Goal: Navigation & Orientation: Understand site structure

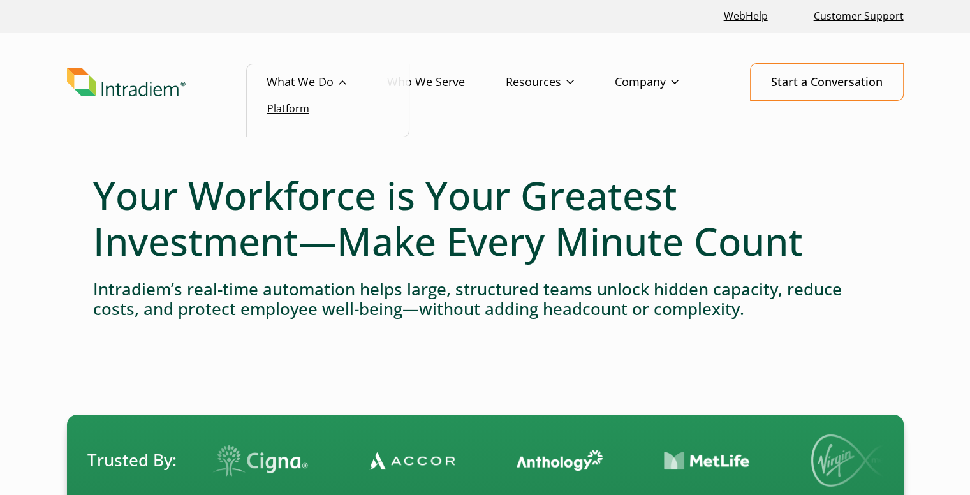
click at [307, 108] on link "Platform" at bounding box center [288, 108] width 42 height 14
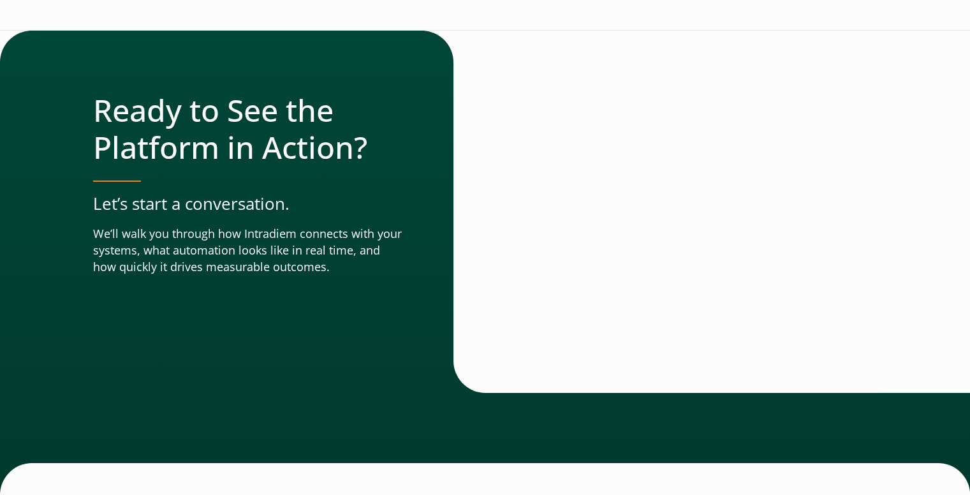
scroll to position [4552, 0]
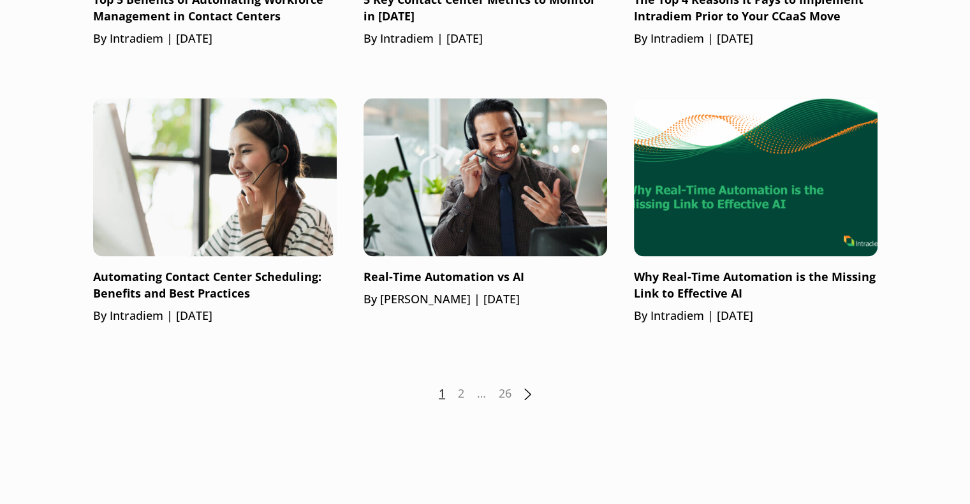
scroll to position [1792, 0]
click at [462, 386] on link "2" at bounding box center [461, 394] width 6 height 17
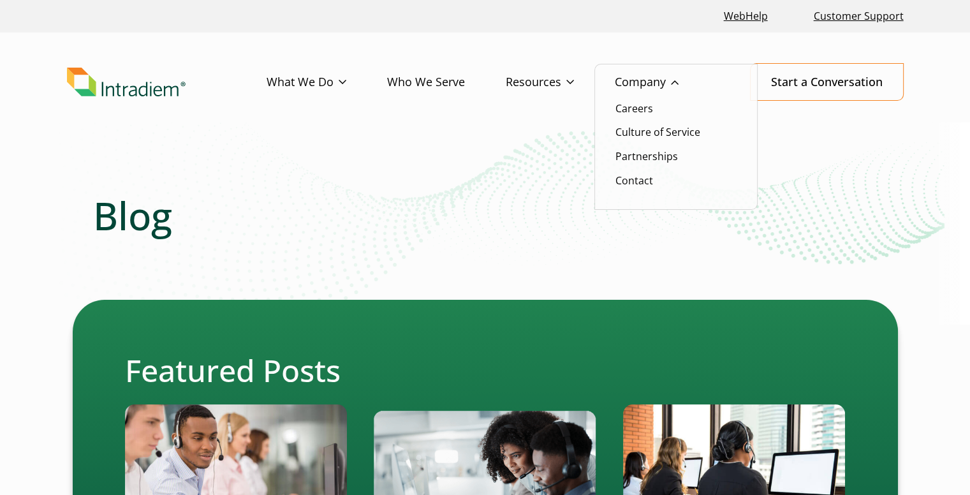
click at [651, 77] on link "Company" at bounding box center [667, 82] width 105 height 37
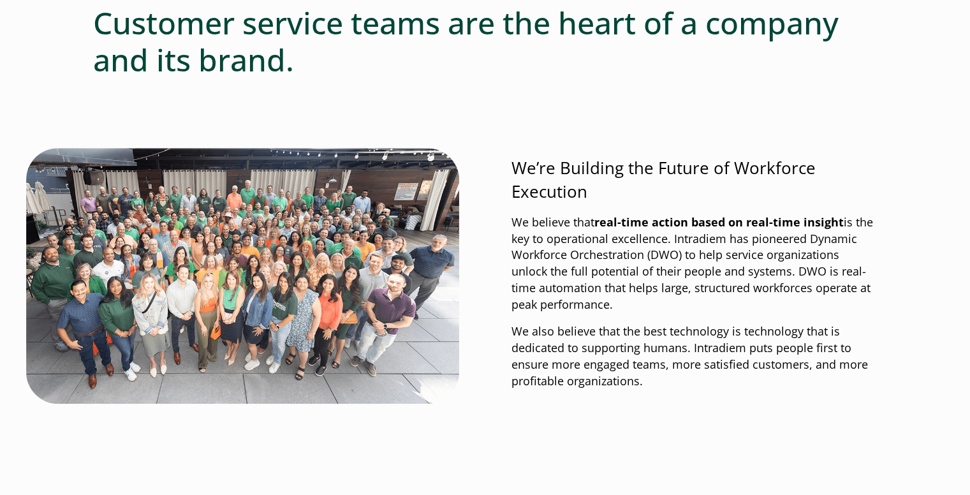
scroll to position [693, 0]
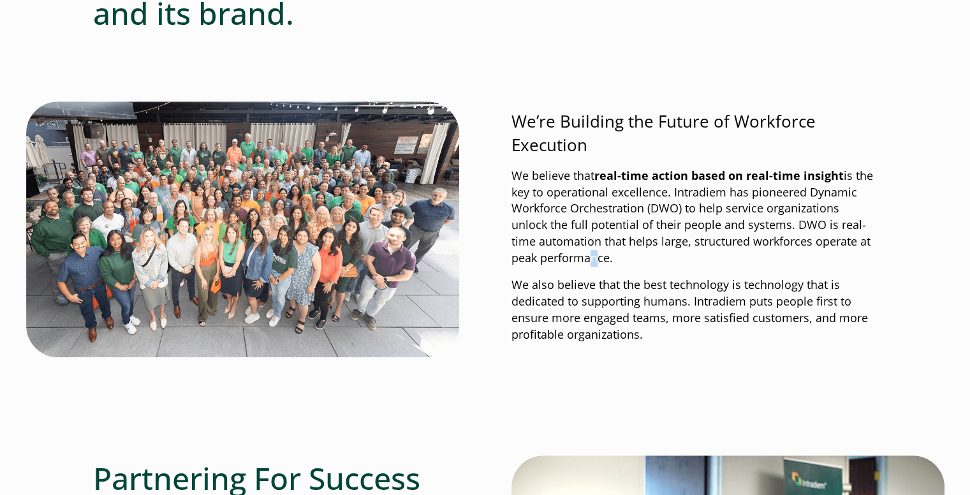
drag, startPoint x: 268, startPoint y: 219, endPoint x: 558, endPoint y: 258, distance: 293.3
click at [558, 258] on p "We believe that real-time action based on real-time insight is the key to opera…" at bounding box center [694, 217] width 366 height 99
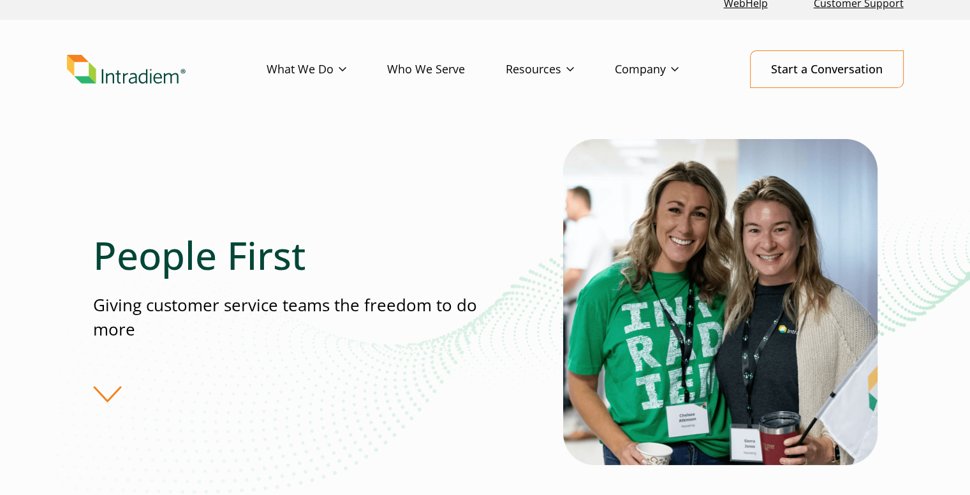
scroll to position [0, 5]
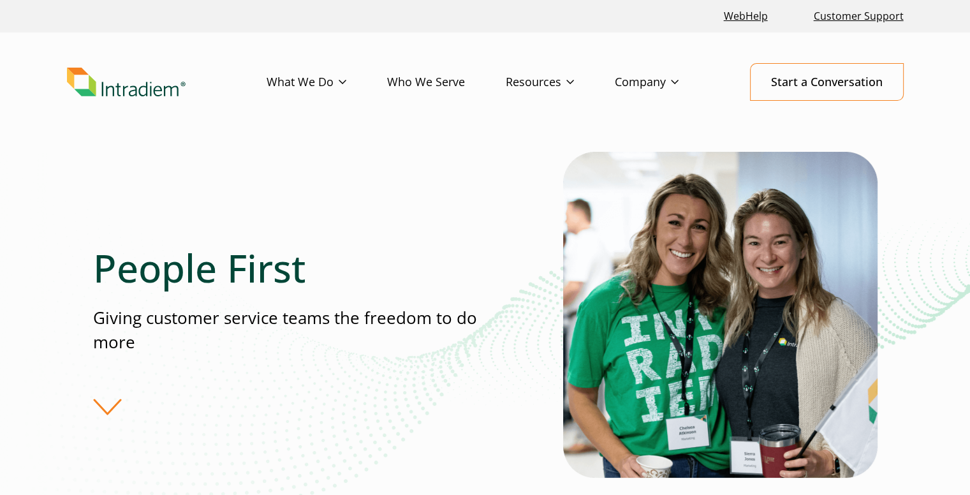
click at [436, 78] on link "Who We Serve" at bounding box center [446, 82] width 119 height 37
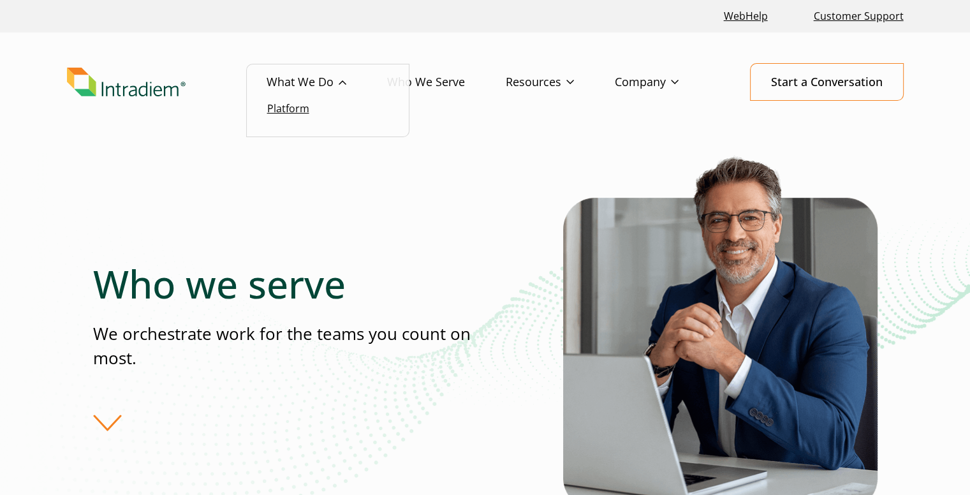
click at [298, 103] on link "Platform" at bounding box center [288, 108] width 42 height 14
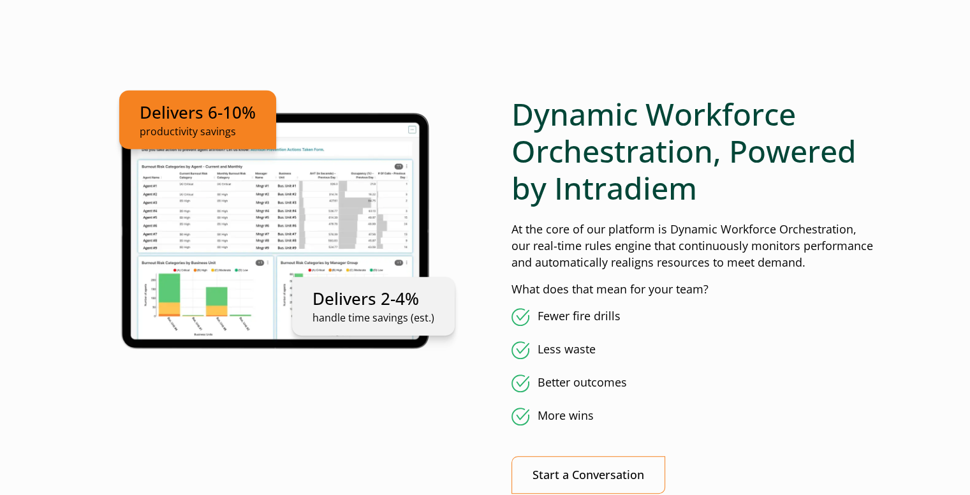
scroll to position [694, 0]
